Goal: Task Accomplishment & Management: Manage account settings

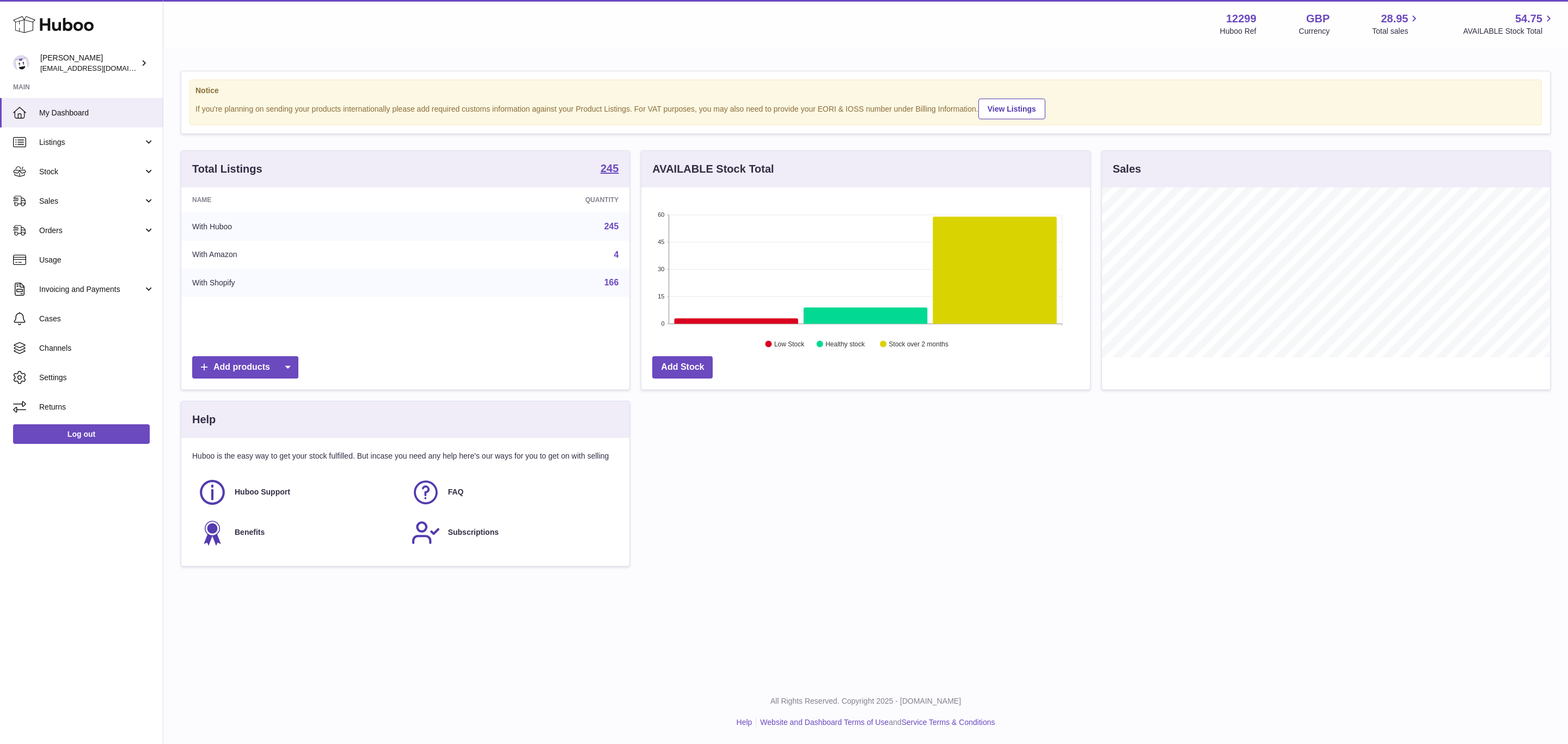
scroll to position [170, 447]
click at [115, 139] on span "Listings" at bounding box center [90, 142] width 104 height 10
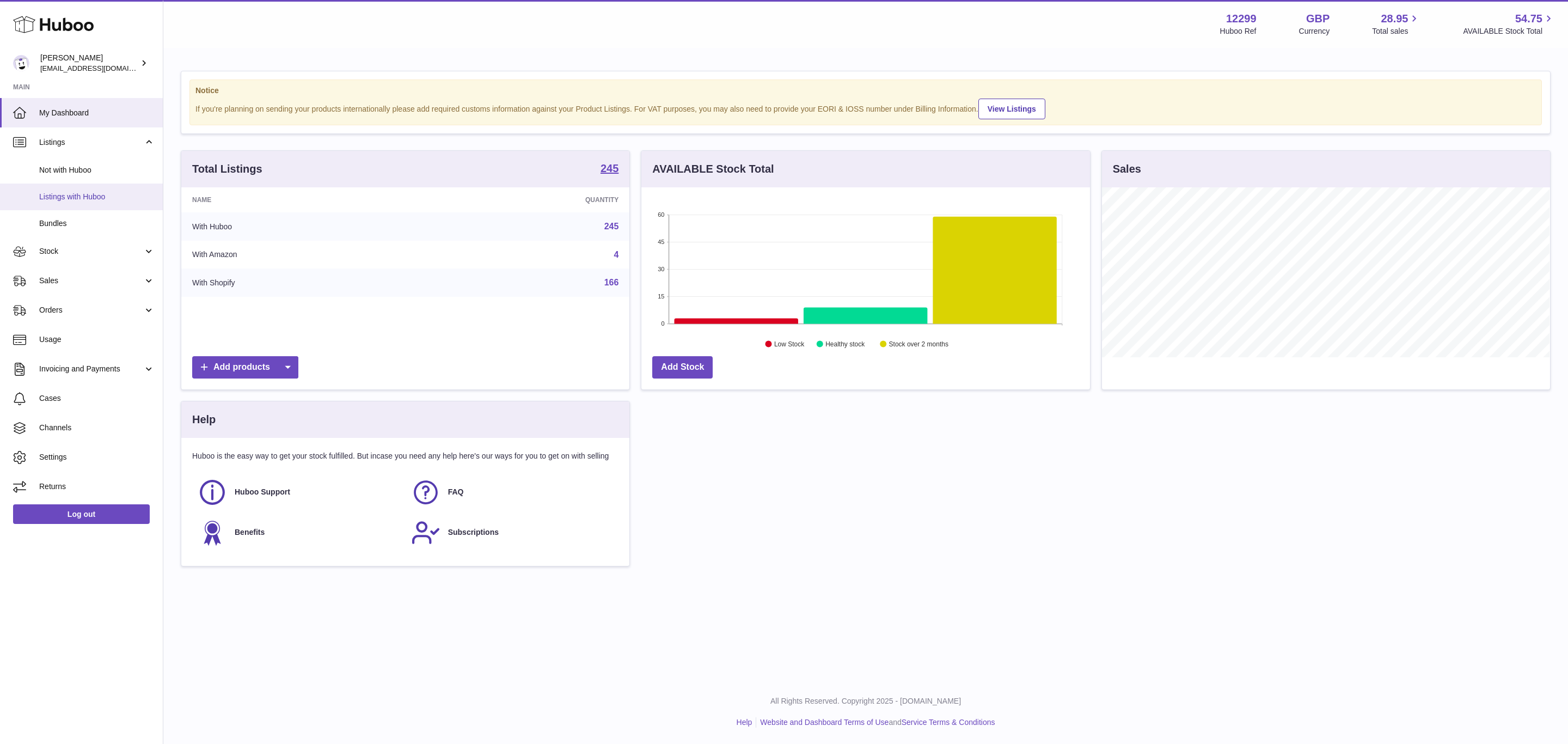
click at [128, 197] on span "Listings with Huboo" at bounding box center [96, 197] width 115 height 10
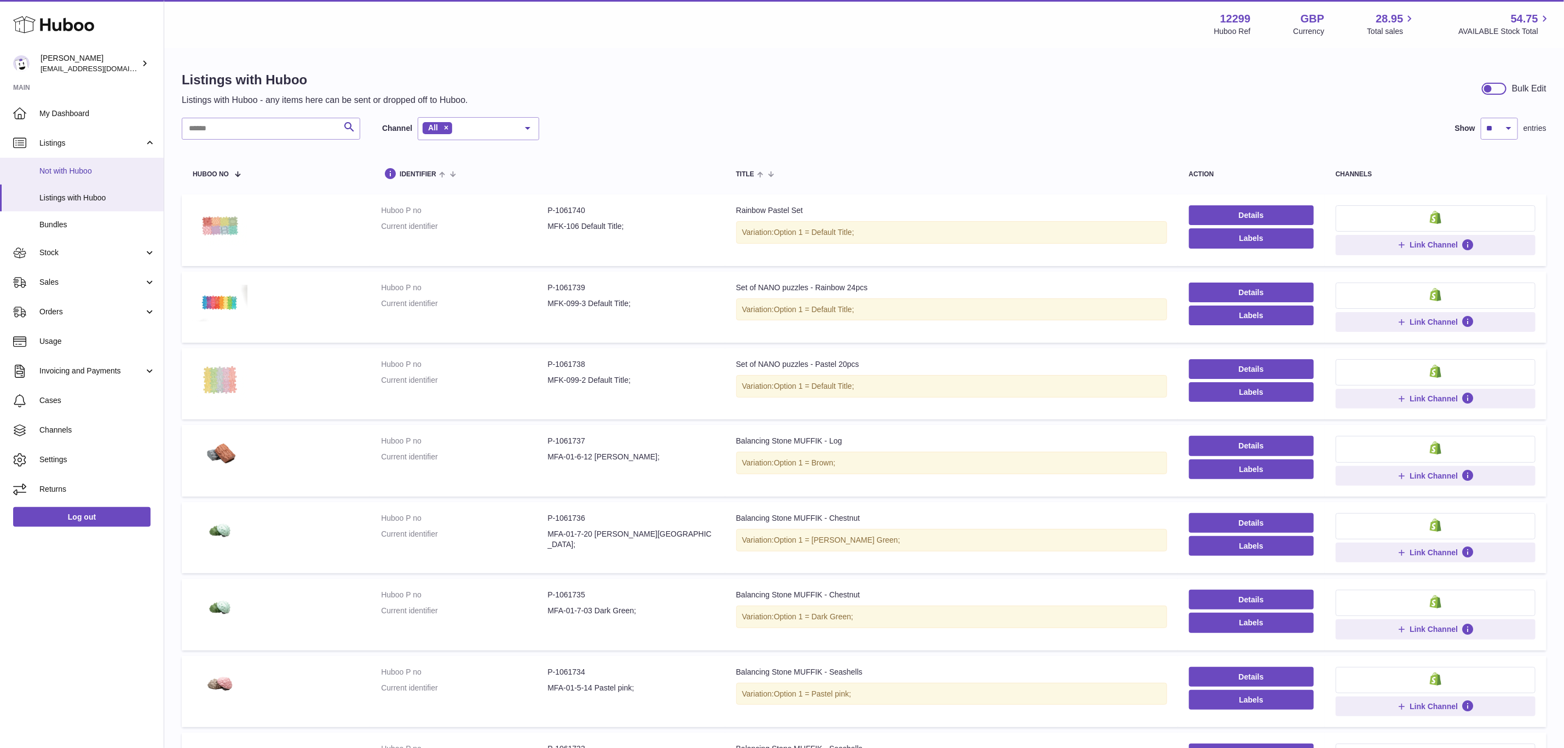
click at [116, 173] on span "Not with Huboo" at bounding box center [97, 171] width 116 height 10
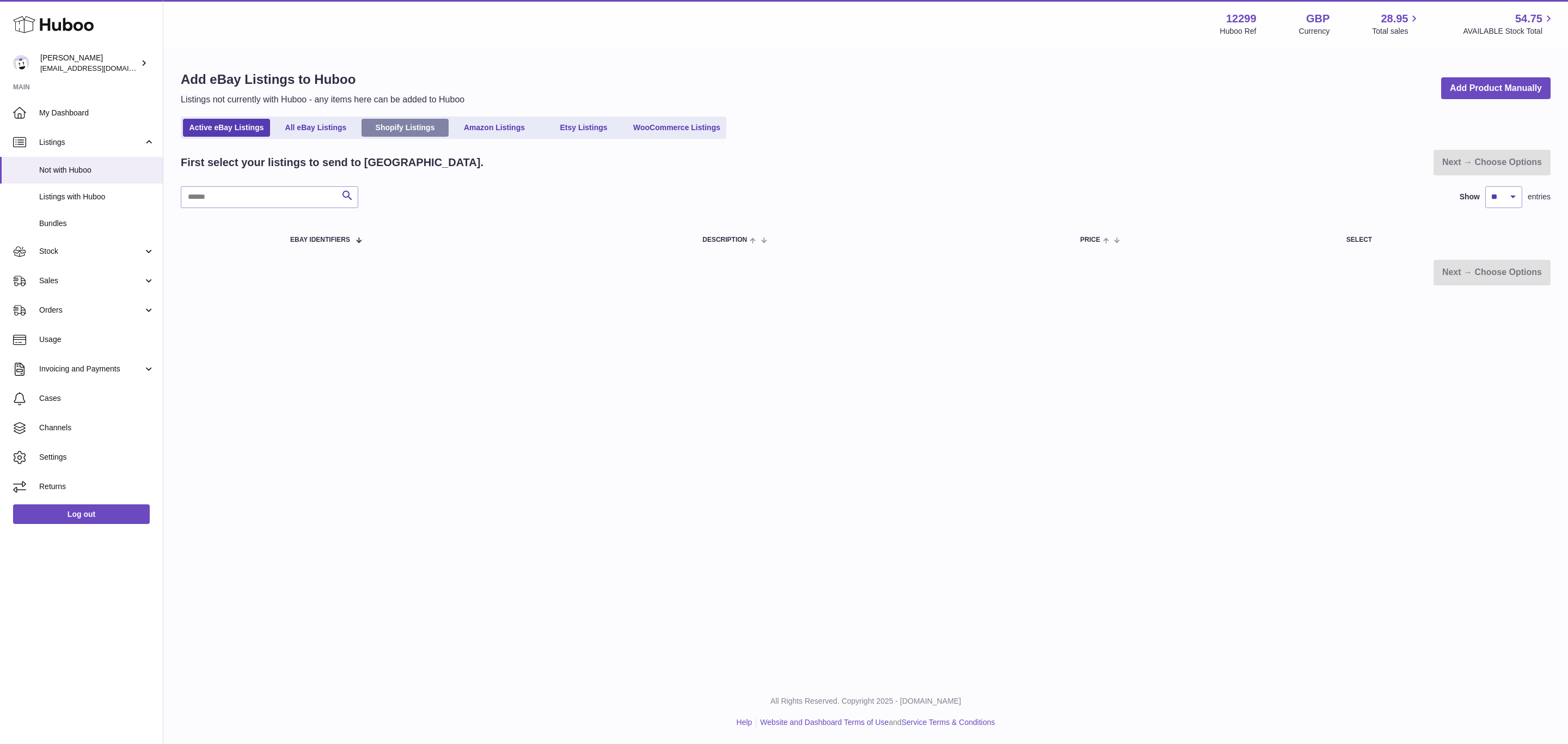
click at [415, 128] on link "Shopify Listings" at bounding box center [406, 127] width 87 height 18
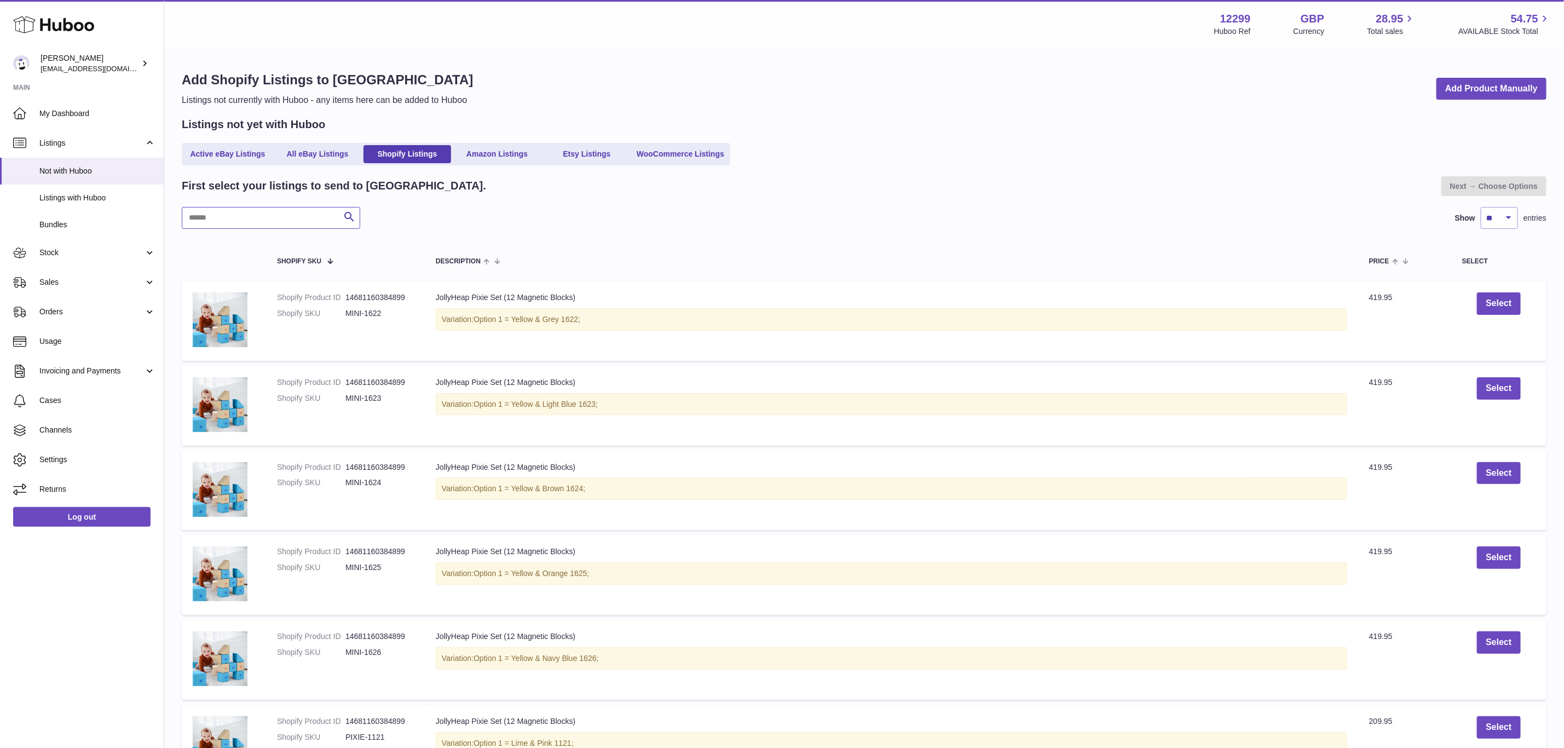
click at [291, 226] on input "text" at bounding box center [271, 218] width 178 height 22
paste input "**********"
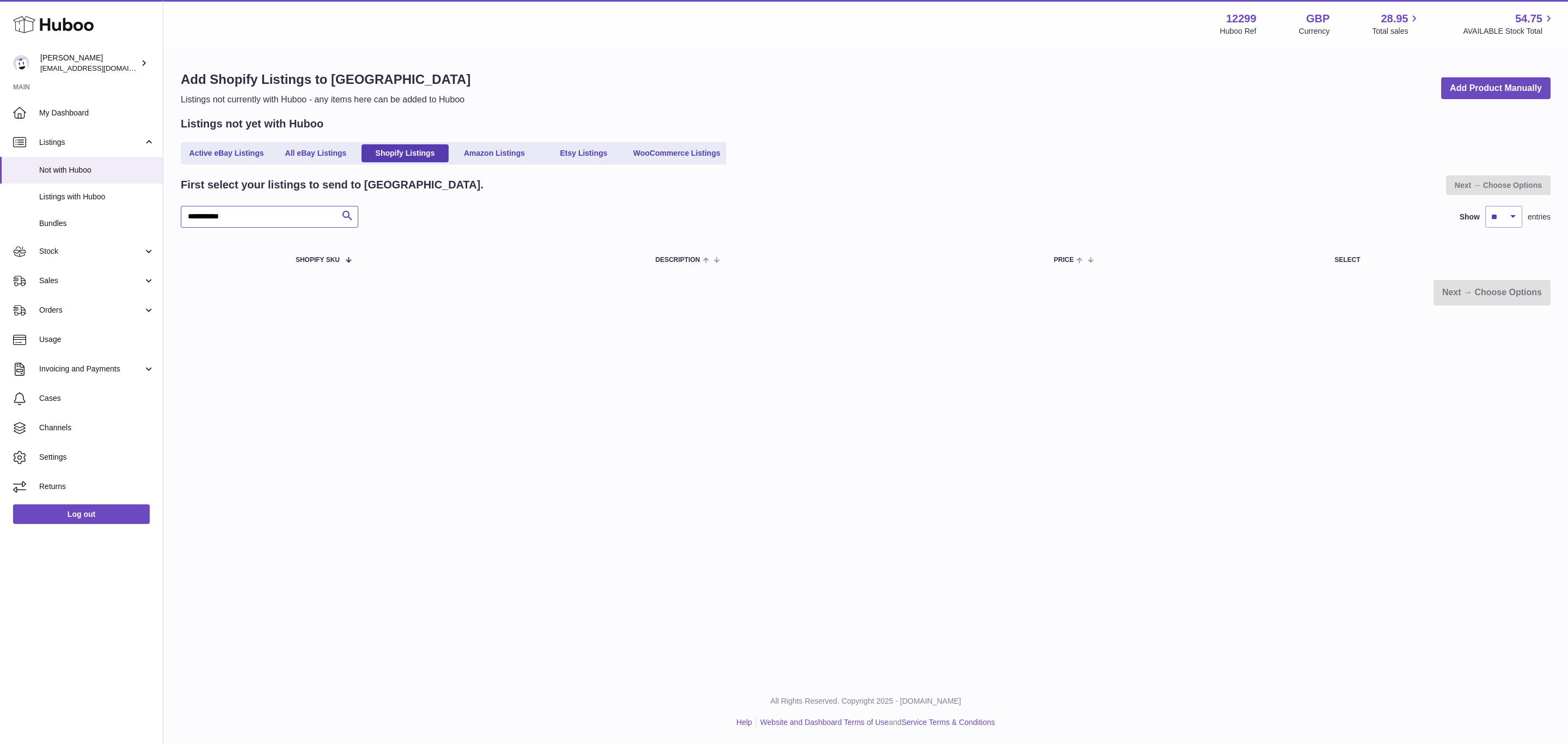
type input "**********"
click at [87, 427] on span "Channels" at bounding box center [96, 428] width 115 height 10
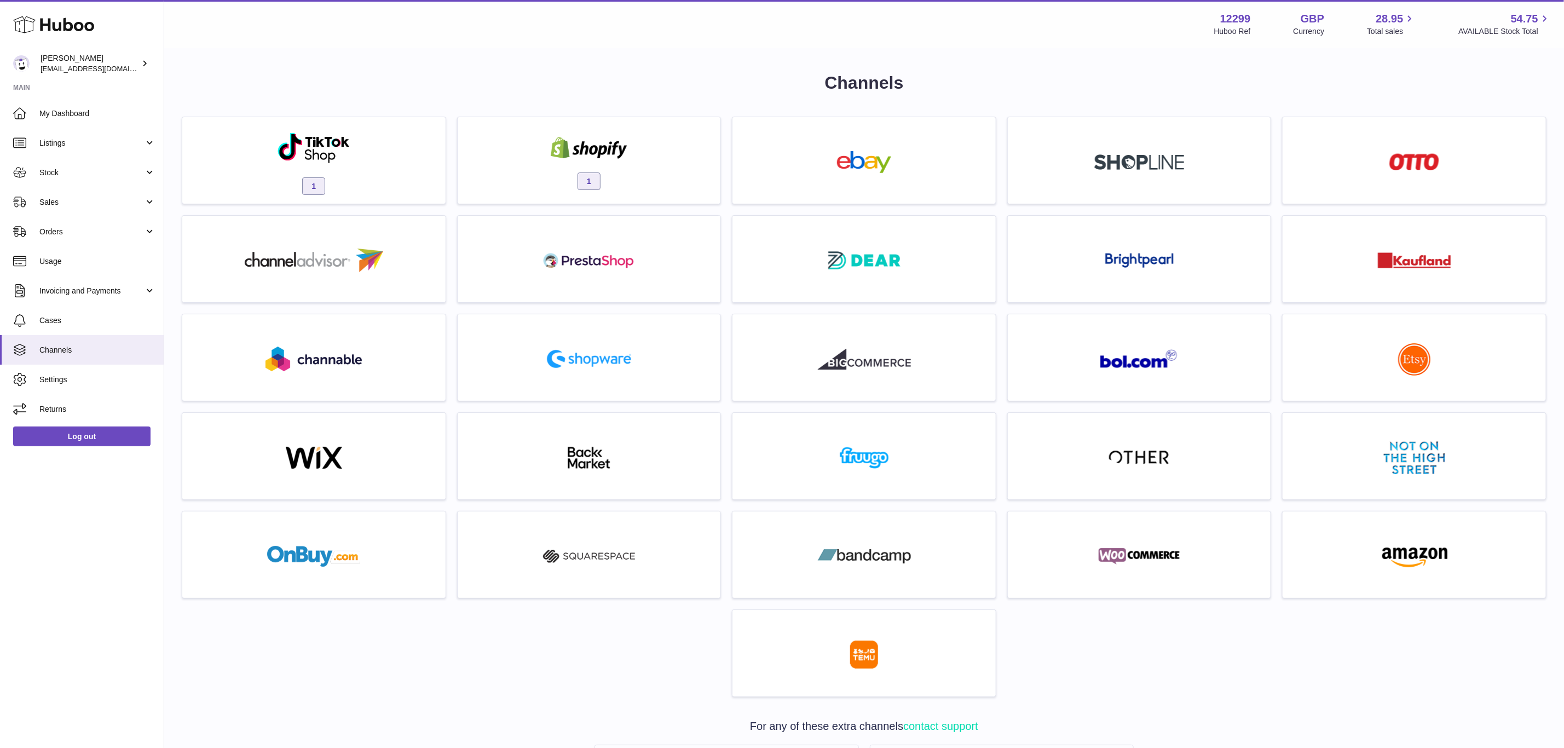
drag, startPoint x: 535, startPoint y: 175, endPoint x: 538, endPoint y: 181, distance: 6.4
click at [535, 174] on div "1" at bounding box center [589, 163] width 252 height 70
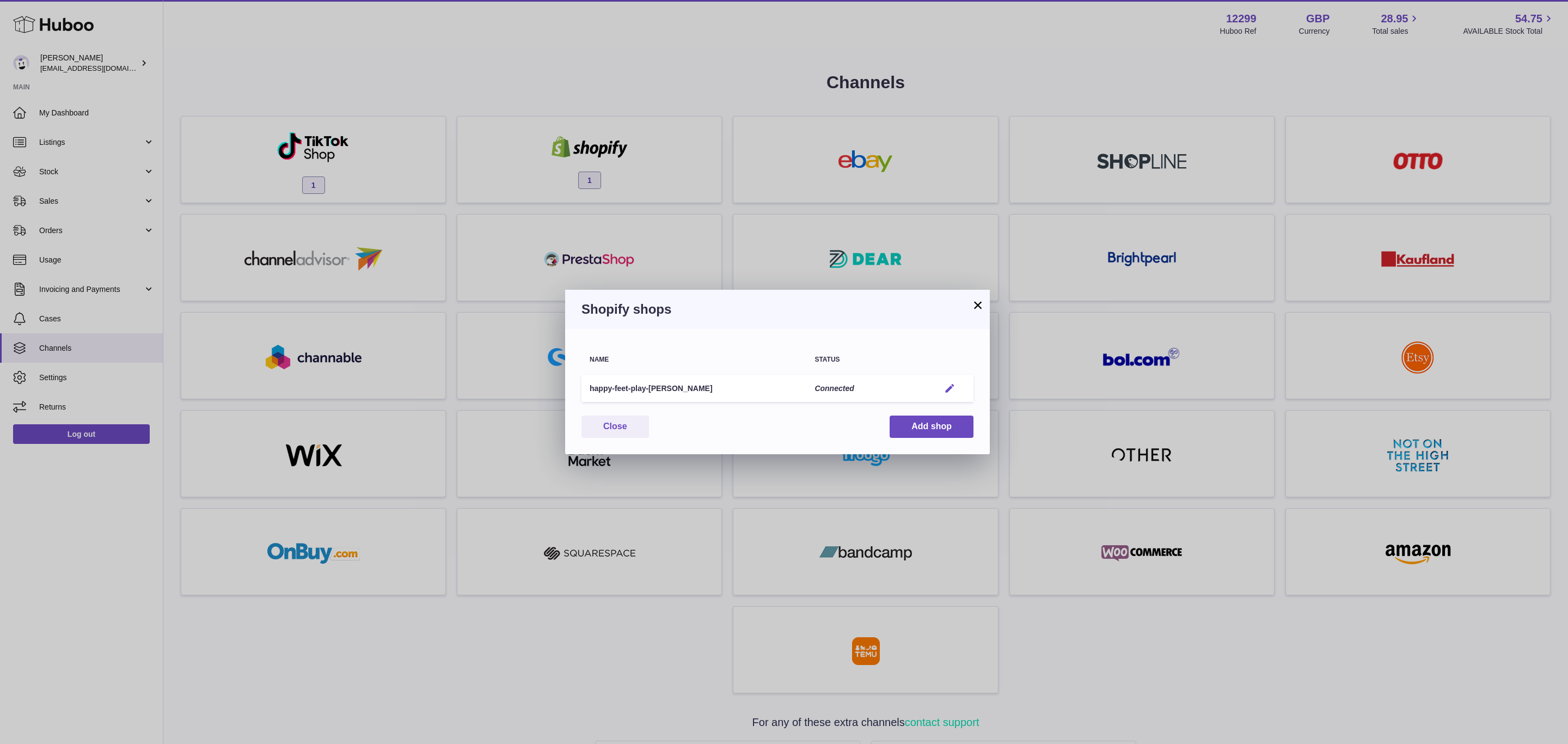
click at [951, 383] on em "button" at bounding box center [949, 388] width 11 height 11
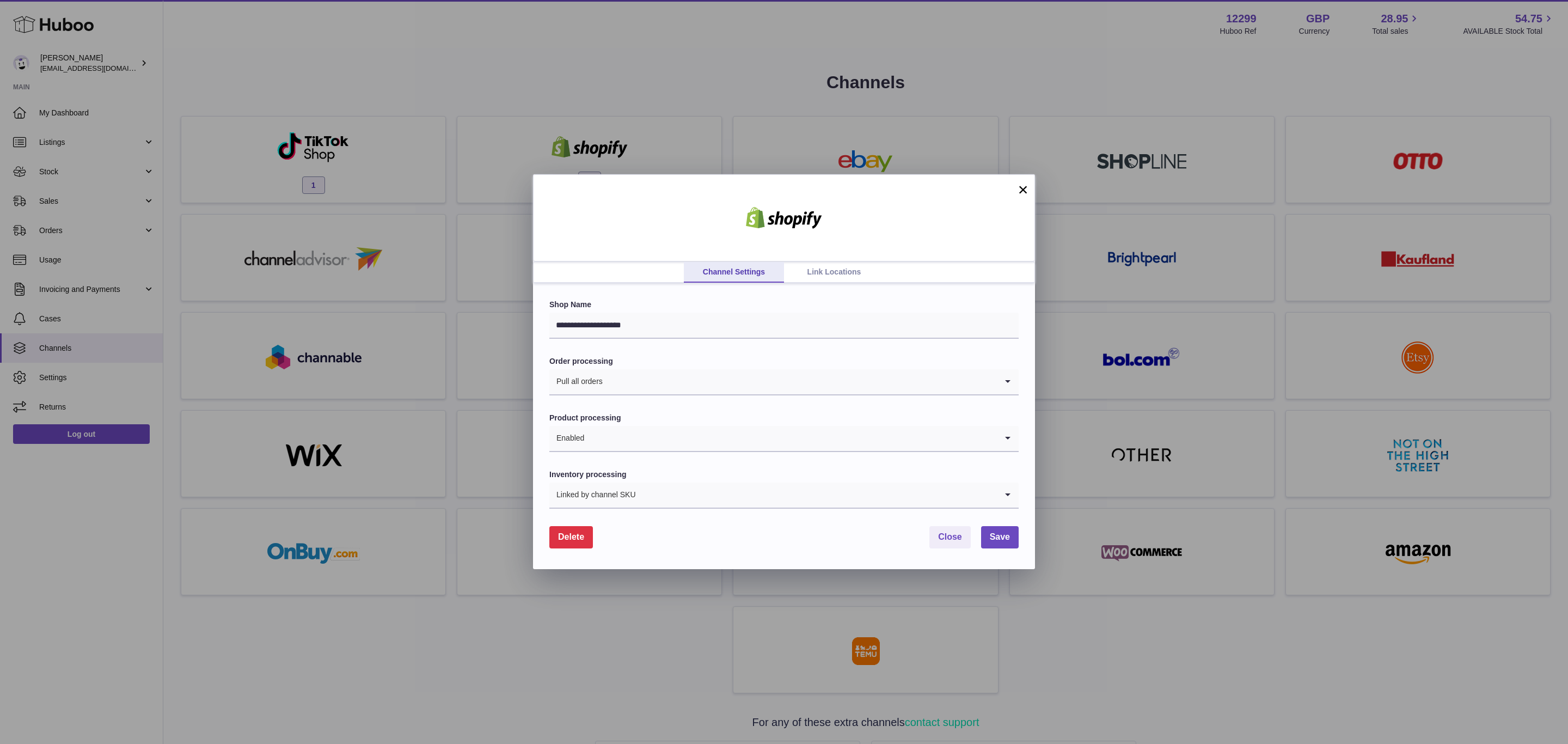
click at [850, 279] on link "Link Locations" at bounding box center [833, 272] width 100 height 21
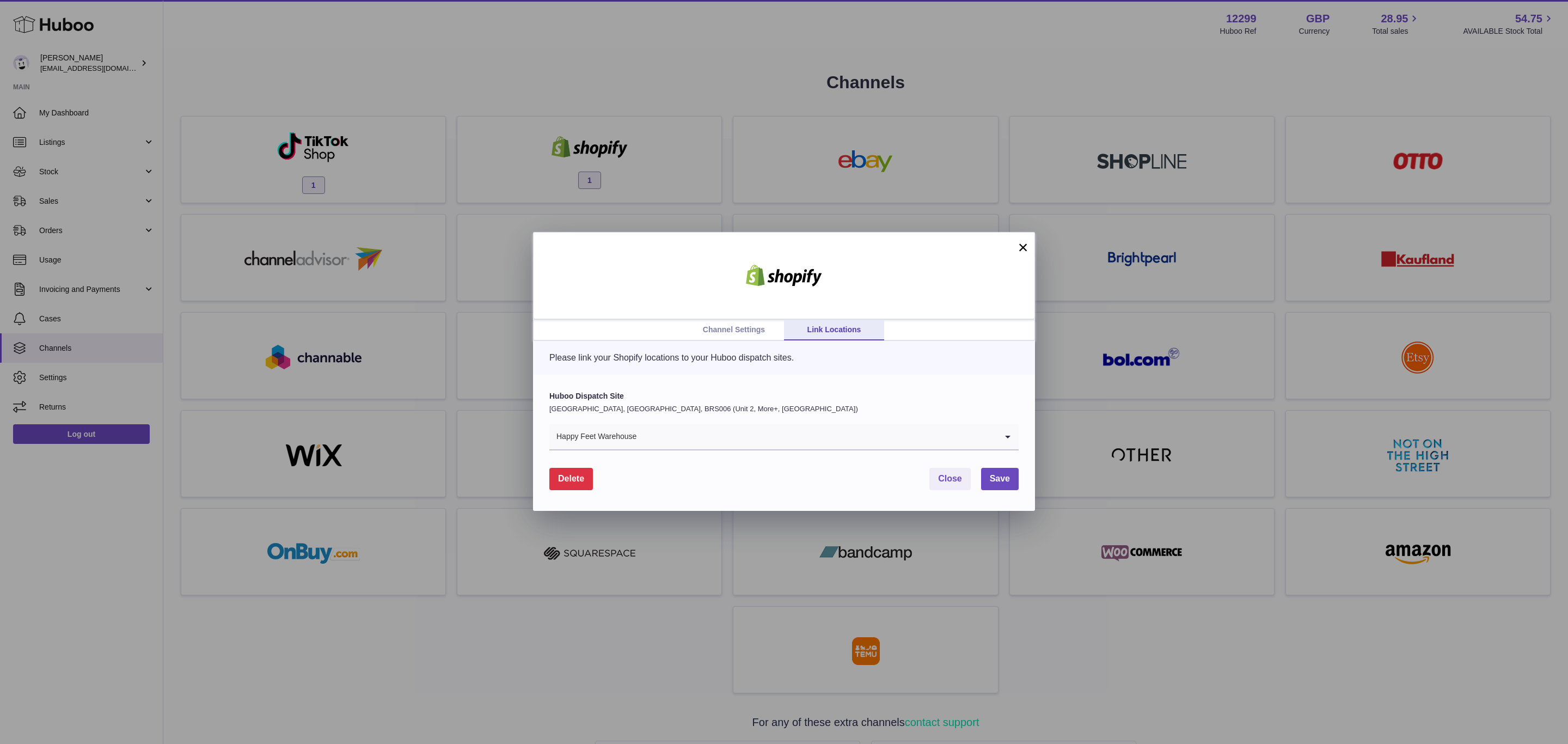
drag, startPoint x: 1017, startPoint y: 252, endPoint x: 1010, endPoint y: 244, distance: 10.6
click at [1018, 252] on button "×" at bounding box center [1022, 247] width 13 height 13
